Goal: Information Seeking & Learning: Learn about a topic

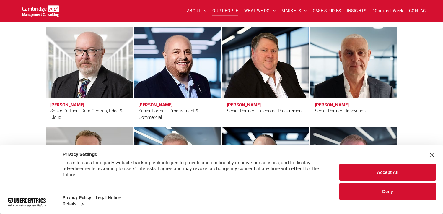
scroll to position [873, 0]
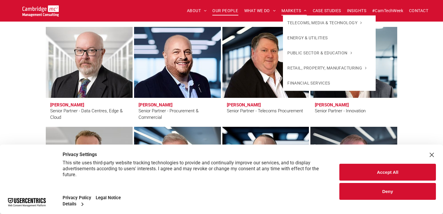
click at [291, 12] on span "MARKETS" at bounding box center [293, 10] width 25 height 9
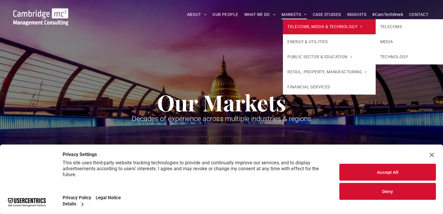
click at [289, 28] on span "TELECOMS, MEDIA & TECHNOLOGY" at bounding box center [324, 27] width 74 height 6
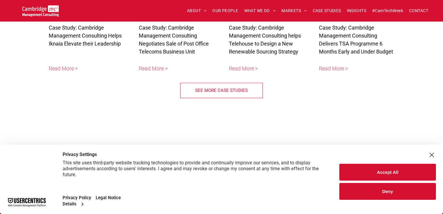
scroll to position [1440, 0]
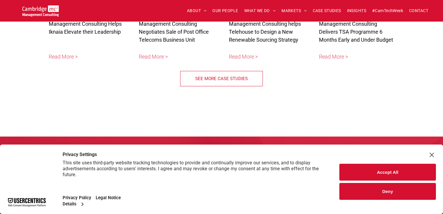
click at [196, 71] on span "SEE MORE CASE STUDIES" at bounding box center [221, 78] width 53 height 15
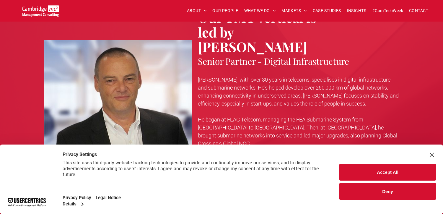
scroll to position [1664, 0]
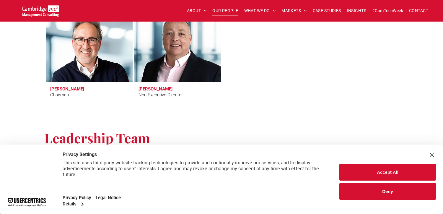
scroll to position [283, 0]
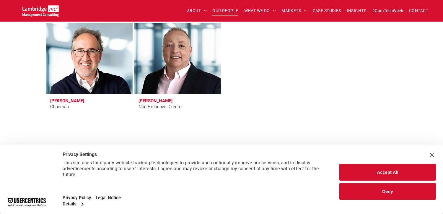
click at [82, 54] on link at bounding box center [89, 58] width 92 height 75
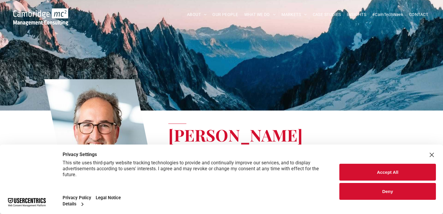
click at [428, 153] on div "Close Layer" at bounding box center [431, 154] width 8 height 8
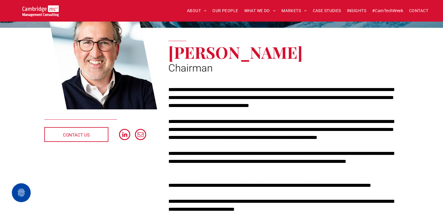
scroll to position [94, 0]
